Goal: Information Seeking & Learning: Learn about a topic

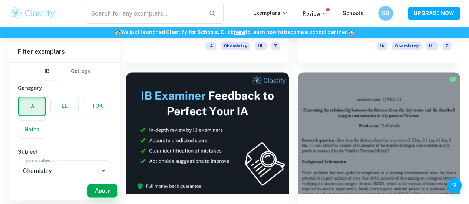
scroll to position [375, 0]
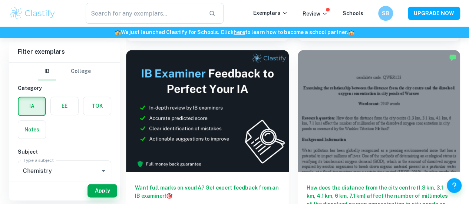
scroll to position [397, 0]
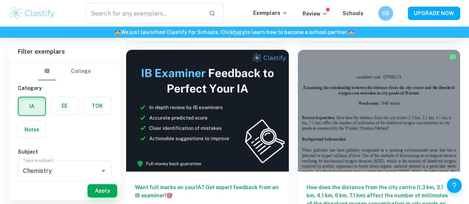
click at [306, 183] on h6 "How does the distance from the city centre (1.3 km, 3.1 km, 4.1 km, 6 km, 7.1 k…" at bounding box center [378, 195] width 145 height 24
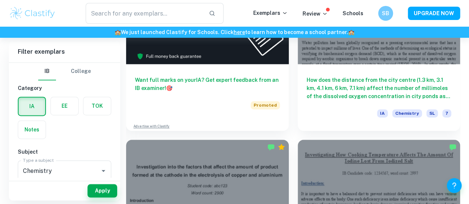
scroll to position [505, 0]
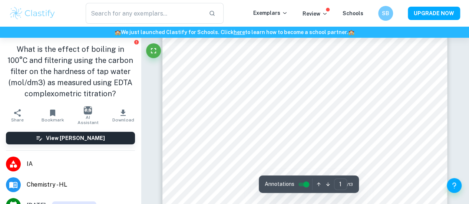
scroll to position [212, 0]
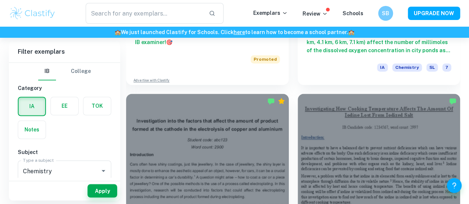
scroll to position [545, 0]
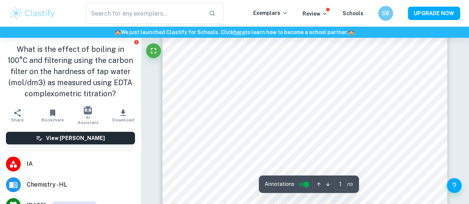
scroll to position [43, 0]
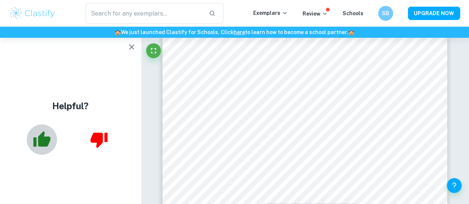
click at [41, 137] on icon "button" at bounding box center [41, 139] width 17 height 16
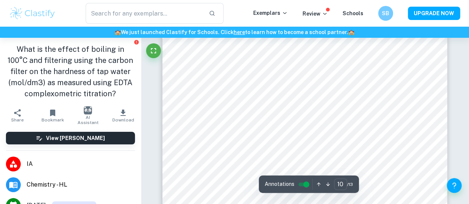
scroll to position [3980, 0]
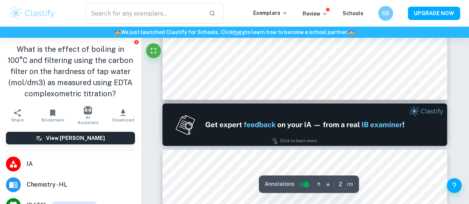
type input "1"
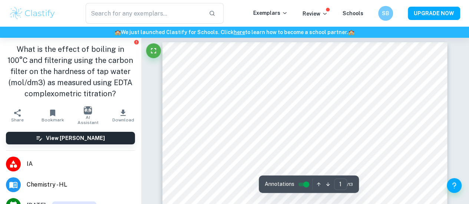
scroll to position [0, 0]
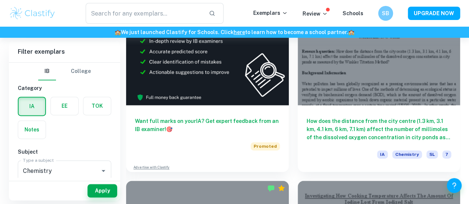
scroll to position [568, 0]
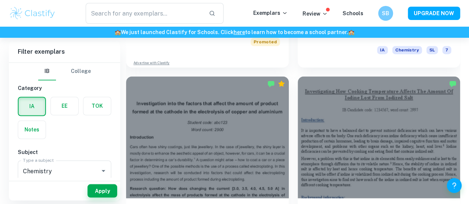
drag, startPoint x: 319, startPoint y: 92, endPoint x: 435, endPoint y: 133, distance: 123.7
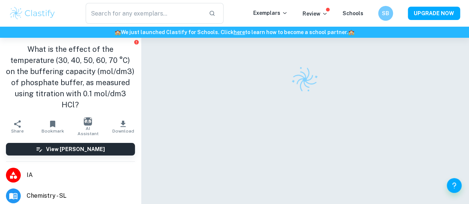
scroll to position [6, 0]
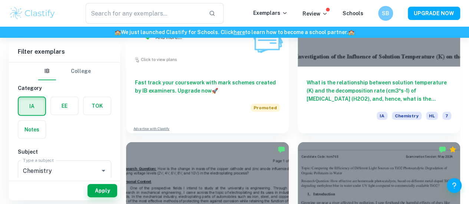
scroll to position [2530, 0]
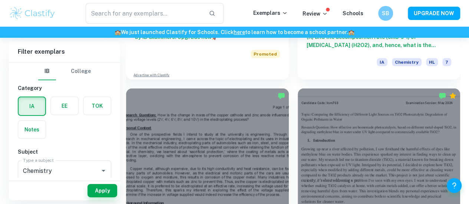
drag, startPoint x: 90, startPoint y: 1, endPoint x: 237, endPoint y: 178, distance: 230.4
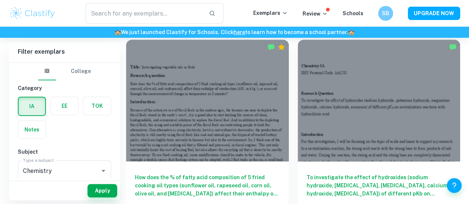
scroll to position [2974, 0]
click at [130, 13] on input "text" at bounding box center [144, 13] width 117 height 21
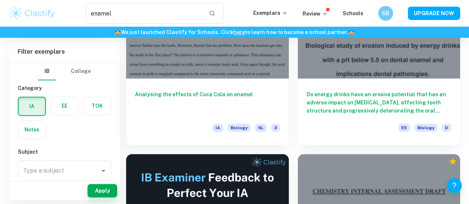
scroll to position [119, 0]
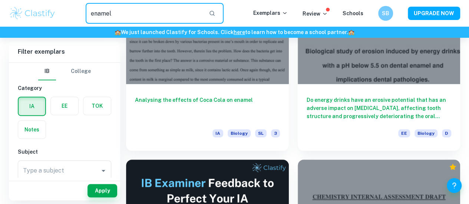
drag, startPoint x: 147, startPoint y: 12, endPoint x: 140, endPoint y: 14, distance: 6.9
click at [140, 14] on input "enamel" at bounding box center [144, 13] width 117 height 21
type input "e"
type input "fluorine"
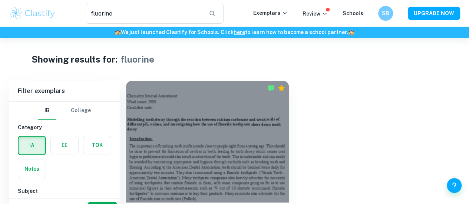
scroll to position [21, 0]
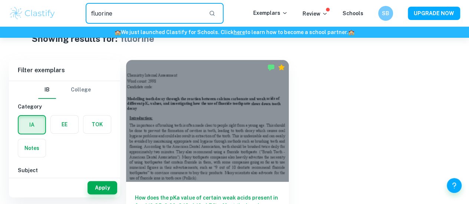
drag, startPoint x: 121, startPoint y: 19, endPoint x: 74, endPoint y: 15, distance: 47.2
click at [74, 15] on div "fluorine ​" at bounding box center [154, 13] width 197 height 21
type input "toothpaste"
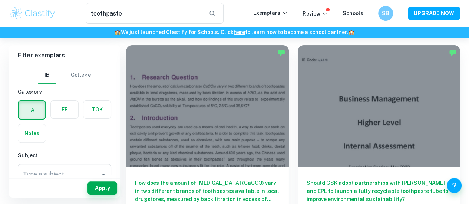
scroll to position [36, 0]
click at [198, 167] on div "How does the amount of [MEDICAL_DATA] (CaCO3) vary in two different brands of t…" at bounding box center [207, 200] width 163 height 67
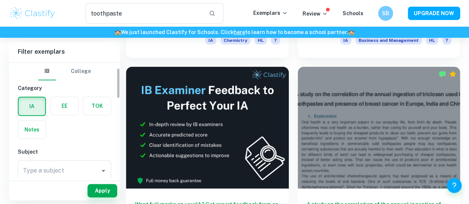
scroll to position [44, 0]
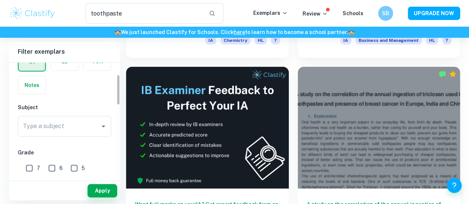
click at [65, 127] on input "Type a subject" at bounding box center [59, 126] width 76 height 14
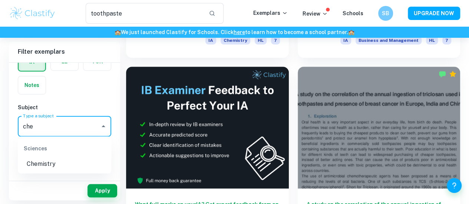
click at [57, 163] on li "Chemistry" at bounding box center [64, 163] width 93 height 13
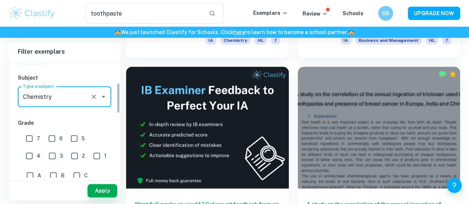
type input "Chemistry"
click at [29, 138] on input "7" at bounding box center [29, 138] width 15 height 15
checkbox input "true"
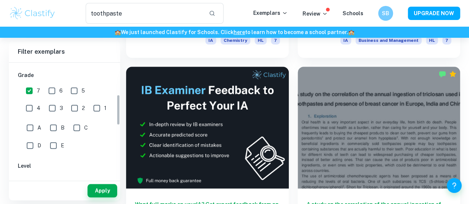
scroll to position [124, 0]
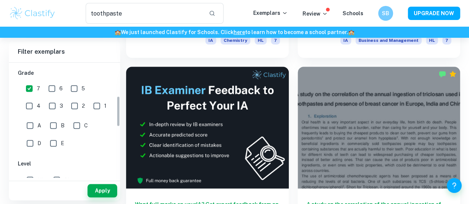
click at [50, 91] on input "6" at bounding box center [51, 88] width 15 height 15
checkbox input "true"
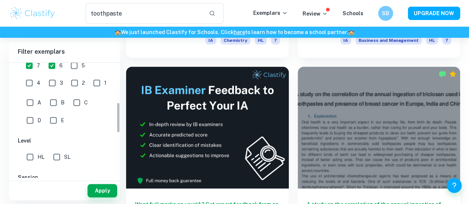
scroll to position [155, 0]
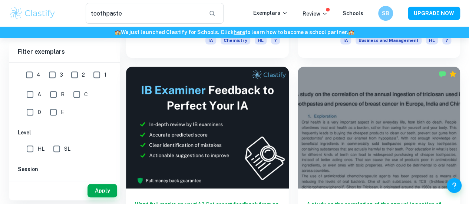
click at [28, 147] on input "HL" at bounding box center [30, 149] width 15 height 15
checkbox input "true"
click at [97, 190] on button "Apply" at bounding box center [102, 190] width 30 height 13
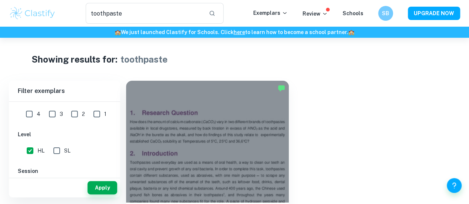
click at [182, 11] on input "toothpaste" at bounding box center [144, 13] width 117 height 21
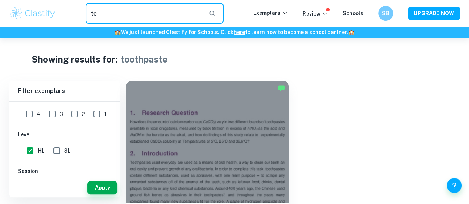
type input "t"
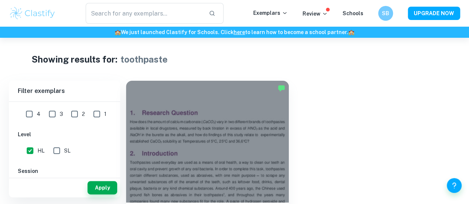
click at [107, 187] on button "Apply" at bounding box center [102, 187] width 30 height 13
click at [106, 184] on button "Apply" at bounding box center [102, 187] width 30 height 13
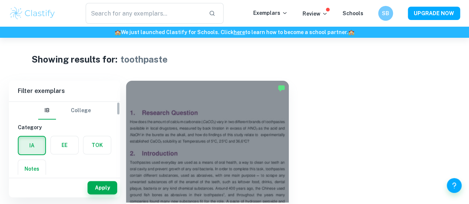
click at [139, 10] on input "text" at bounding box center [144, 13] width 117 height 21
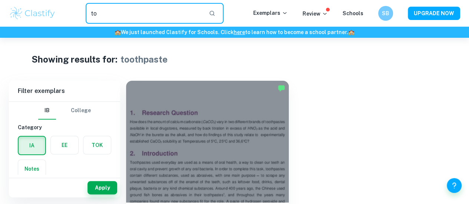
type input "t"
click at [310, 86] on div "How does the amount of [MEDICAL_DATA] (CaCO3) vary in two different brands of t…" at bounding box center [288, 170] width 343 height 197
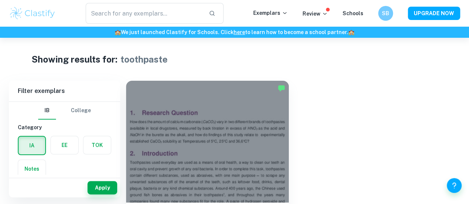
click at [102, 184] on button "Apply" at bounding box center [102, 187] width 30 height 13
click at [126, 11] on input "text" at bounding box center [144, 13] width 117 height 21
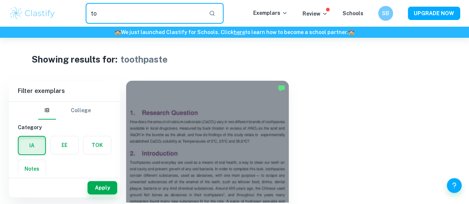
type input "t"
click at [264, 11] on p "Exemplars" at bounding box center [270, 13] width 34 height 8
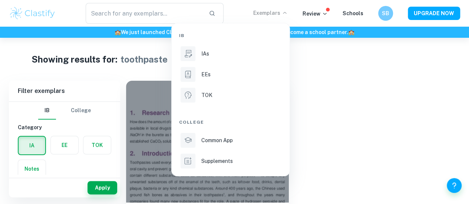
click at [207, 60] on li "IAs" at bounding box center [230, 54] width 103 height 18
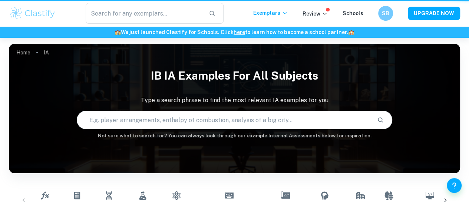
click at [186, 44] on div "Home IA IB IA examples for all subjects Type a search phrase to find the most r…" at bounding box center [234, 44] width 451 height 0
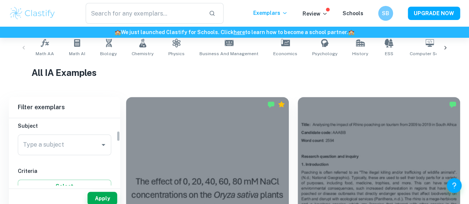
scroll to position [82, 0]
click at [63, 145] on input "Type a subject" at bounding box center [59, 144] width 76 height 14
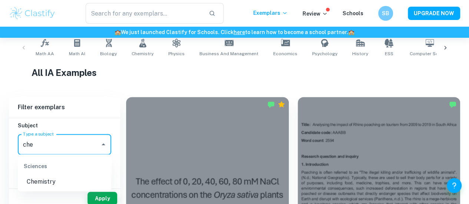
click at [39, 184] on li "Chemistry" at bounding box center [64, 181] width 93 height 13
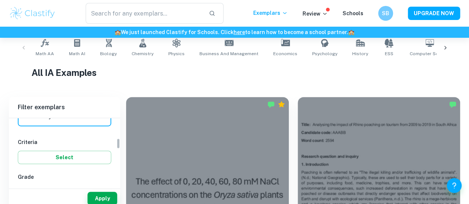
scroll to position [139, 0]
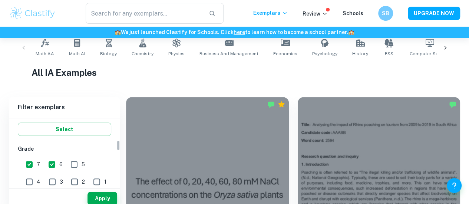
type input "Chemistry"
click at [43, 133] on button "Select" at bounding box center [64, 129] width 93 height 13
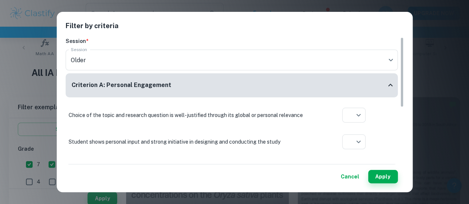
click at [345, 174] on button "Cancel" at bounding box center [349, 176] width 24 height 13
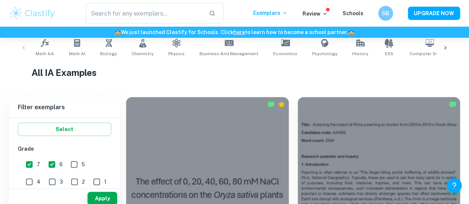
click at [52, 132] on button "Select" at bounding box center [64, 129] width 93 height 13
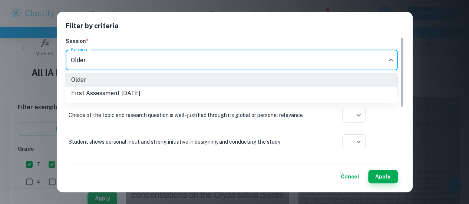
click at [104, 90] on li "First Assessment [DATE]" at bounding box center [231, 93] width 332 height 13
type input "m25"
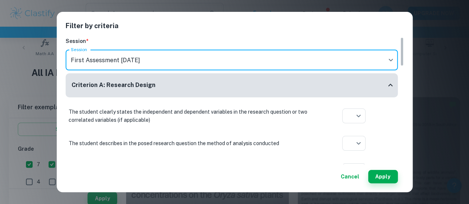
click at [394, 182] on button "Apply" at bounding box center [383, 176] width 30 height 13
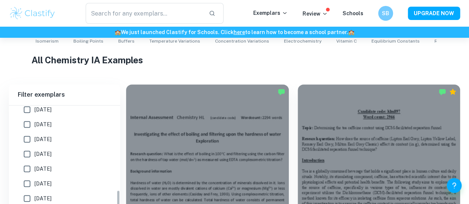
scroll to position [312, 0]
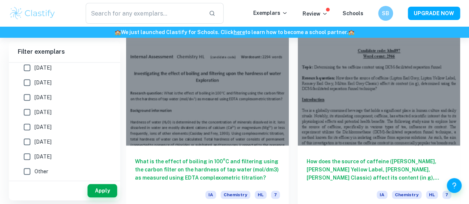
click at [289, 109] on div "How does the source of caffeine ([PERSON_NAME], [PERSON_NAME] Yellow Label, [PE…" at bounding box center [375, 113] width 172 height 197
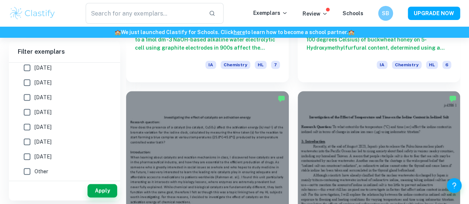
scroll to position [1737, 0]
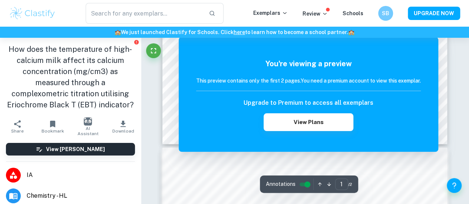
scroll to position [270, 0]
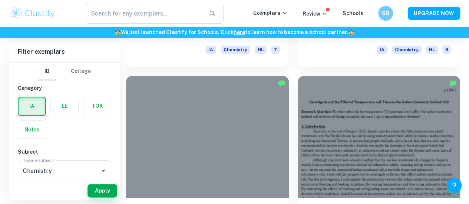
scroll to position [1781, 0]
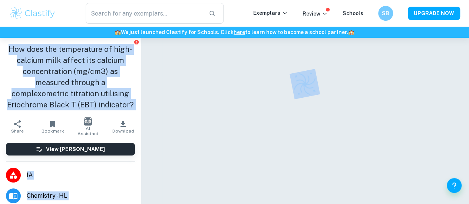
drag, startPoint x: 42, startPoint y: 54, endPoint x: 145, endPoint y: 111, distance: 117.9
click at [145, 111] on div "How does the temperature of high-calcium milk affect its calcium concentration …" at bounding box center [234, 134] width 469 height 192
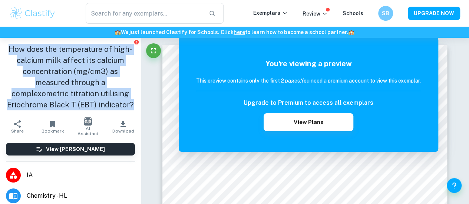
drag, startPoint x: 9, startPoint y: 48, endPoint x: 133, endPoint y: 103, distance: 136.2
click at [133, 103] on div "How does the temperature of high-calcium milk affect its calcium concentration …" at bounding box center [70, 77] width 141 height 79
copy h1 "How does the temperature of high-calcium milk affect its calcium concentration …"
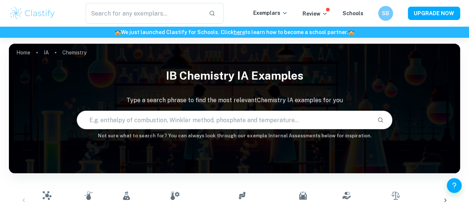
scroll to position [1781, 0]
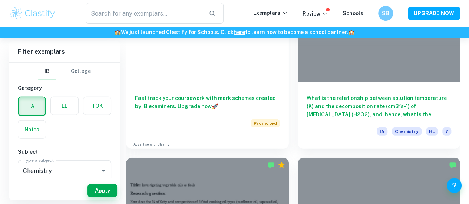
scroll to position [2460, 0]
